Goal: Information Seeking & Learning: Learn about a topic

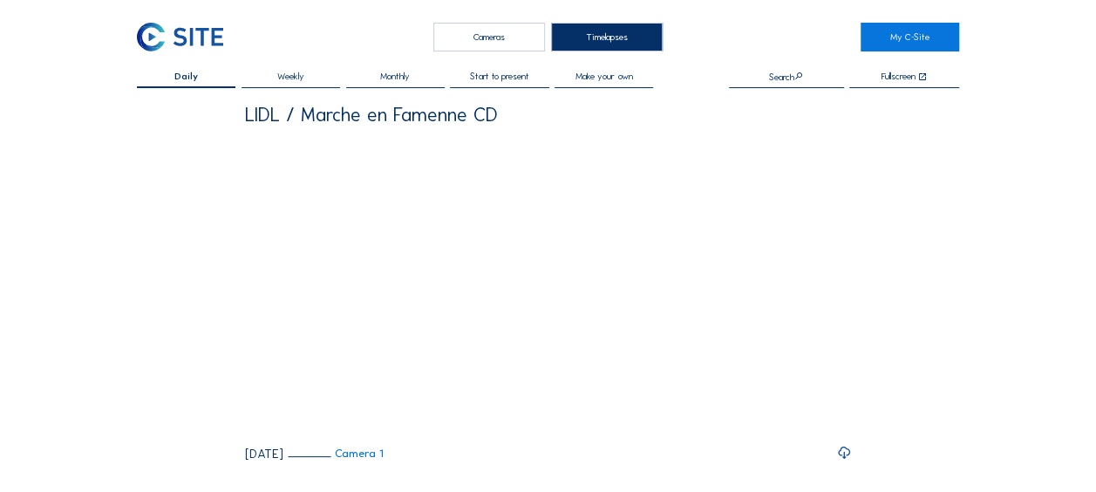
click at [487, 33] on div "Cameras" at bounding box center [490, 37] width 112 height 29
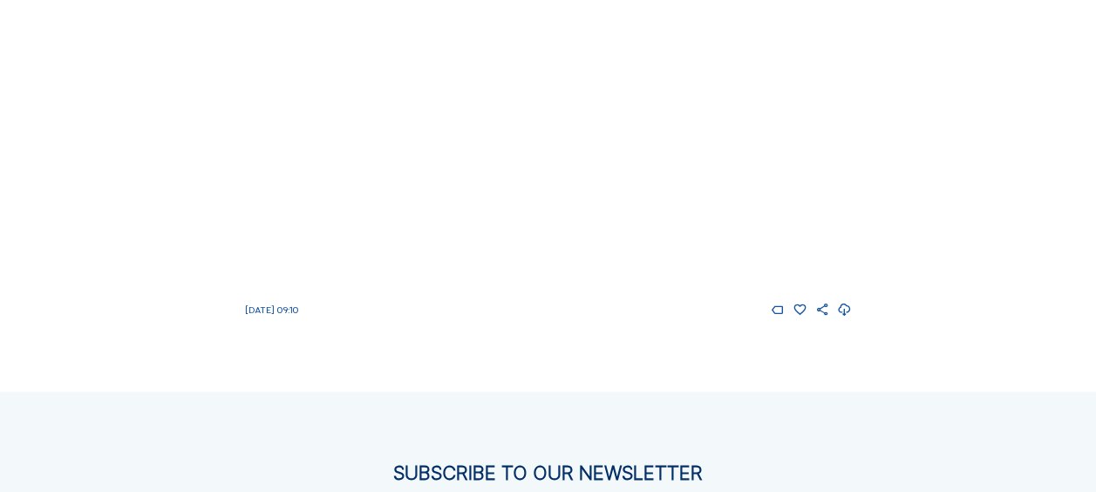
scroll to position [174, 0]
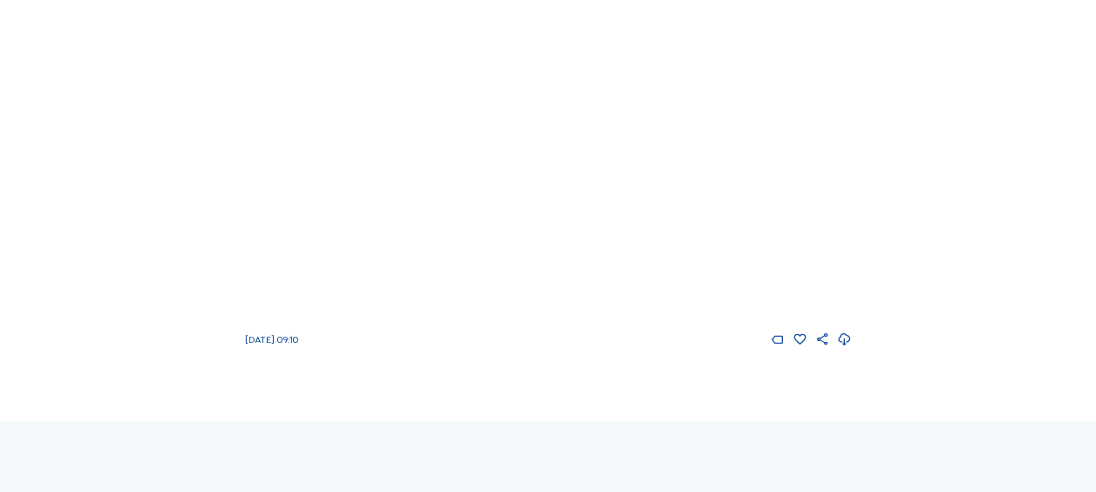
click at [552, 263] on img at bounding box center [548, 153] width 606 height 341
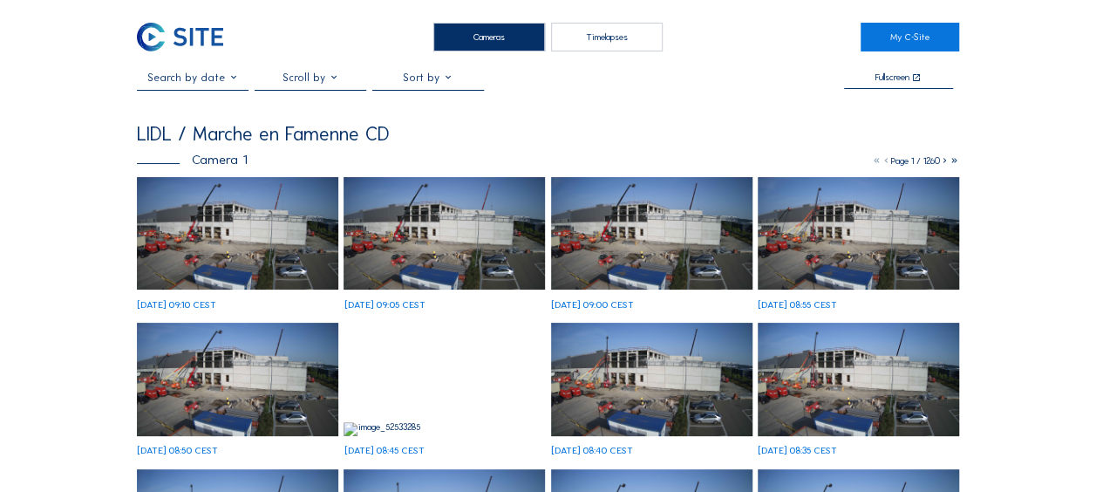
click at [286, 222] on img at bounding box center [237, 233] width 201 height 113
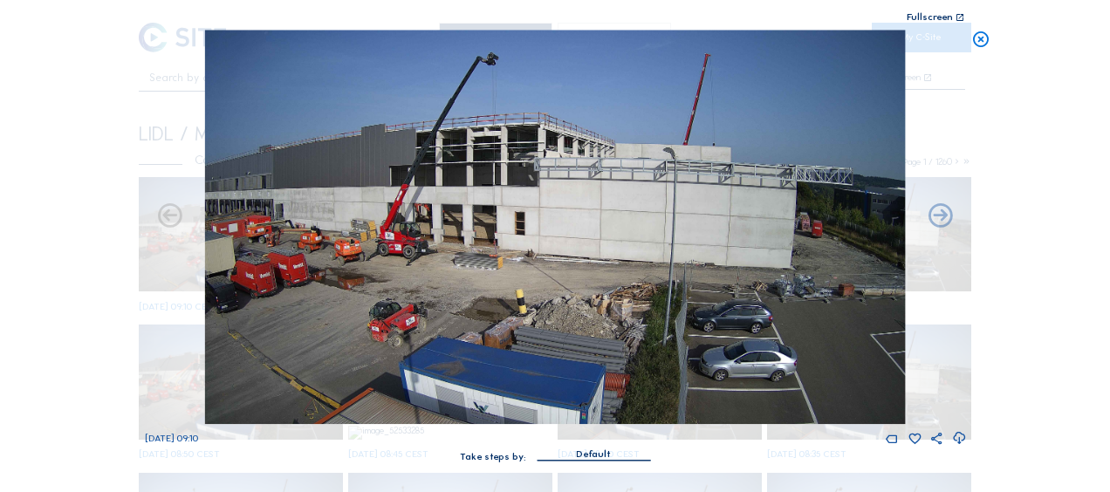
click at [985, 40] on icon at bounding box center [980, 41] width 19 height 20
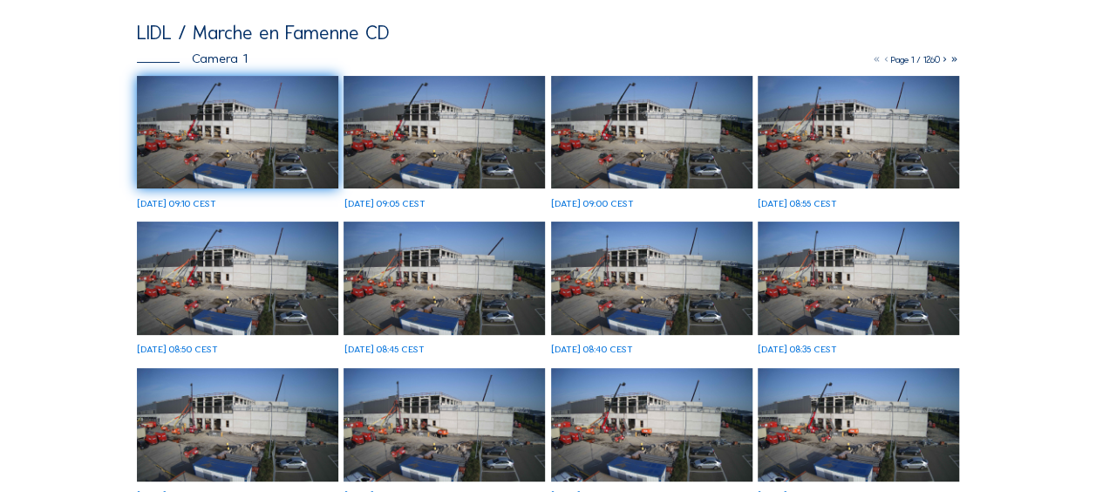
scroll to position [87, 0]
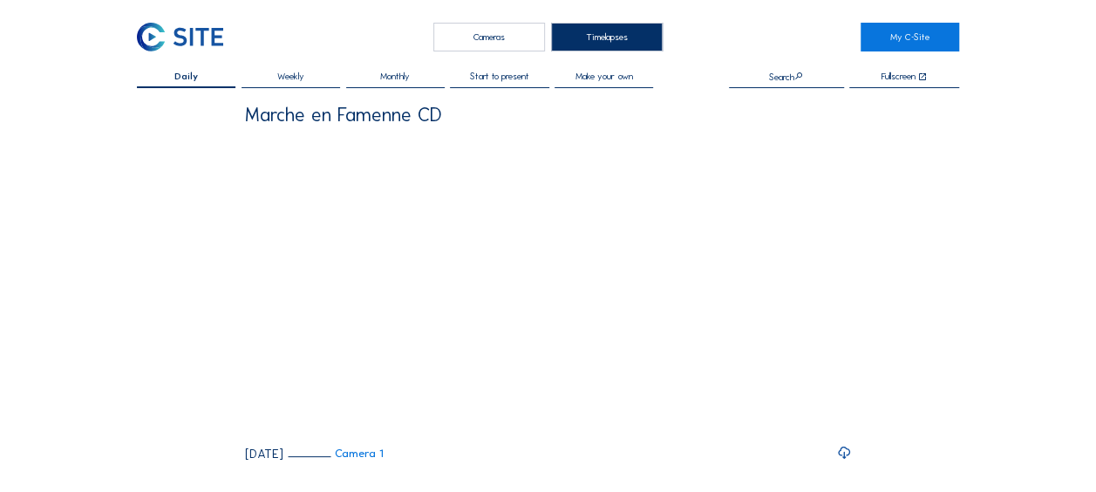
click at [516, 44] on div "Cameras" at bounding box center [490, 37] width 112 height 29
